Goal: Task Accomplishment & Management: Manage account settings

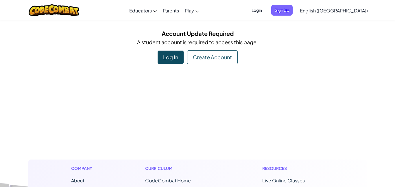
click at [165, 60] on div "Log In" at bounding box center [170, 57] width 26 height 13
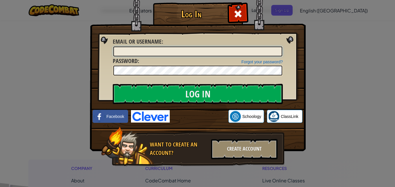
click at [139, 53] on input "Email or Username :" at bounding box center [197, 52] width 169 height 10
type input "[EMAIL_ADDRESS][DOMAIN_NAME]"
click at [113, 84] on input "Log In" at bounding box center [198, 94] width 170 height 20
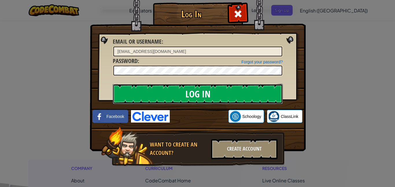
click at [169, 98] on input "Log In" at bounding box center [198, 94] width 170 height 20
